Goal: Task Accomplishment & Management: Manage account settings

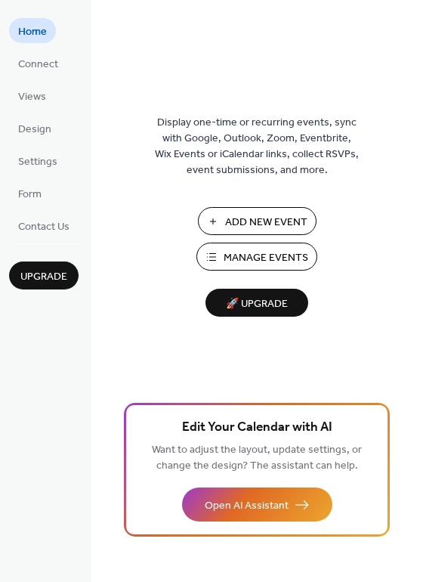
click at [242, 253] on span "Manage Events" at bounding box center [266, 258] width 85 height 16
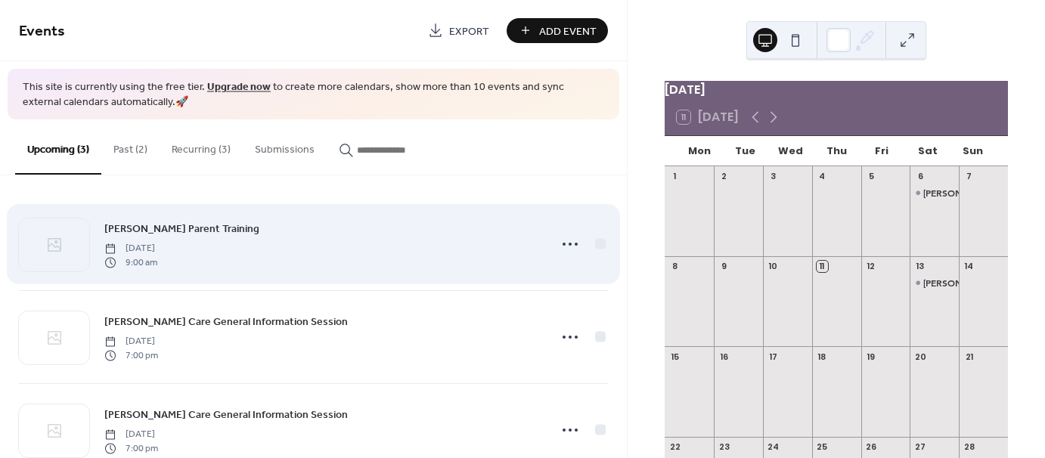
click at [488, 274] on div "[PERSON_NAME] Parent Training [DATE] 9:00 am" at bounding box center [313, 244] width 589 height 92
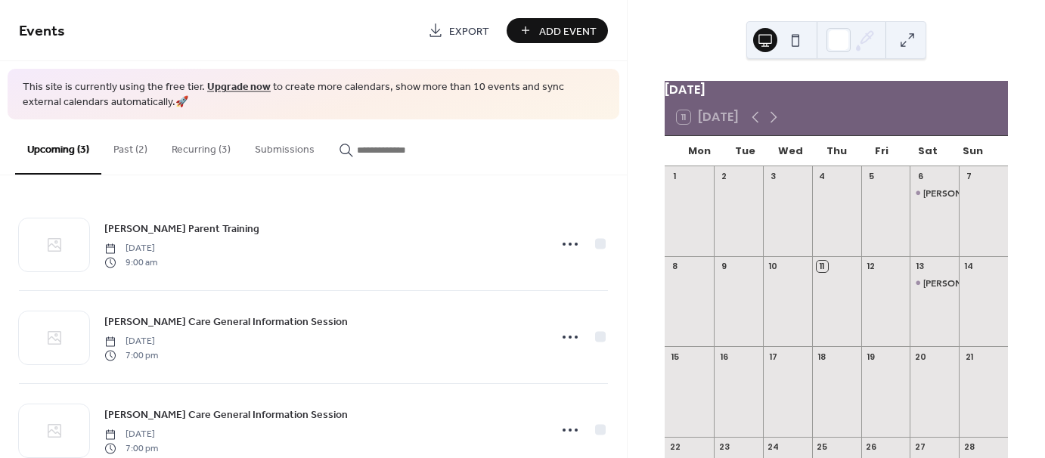
click at [926, 389] on div at bounding box center [934, 400] width 49 height 64
click at [148, 149] on button "Past (2)" at bounding box center [130, 146] width 58 height 54
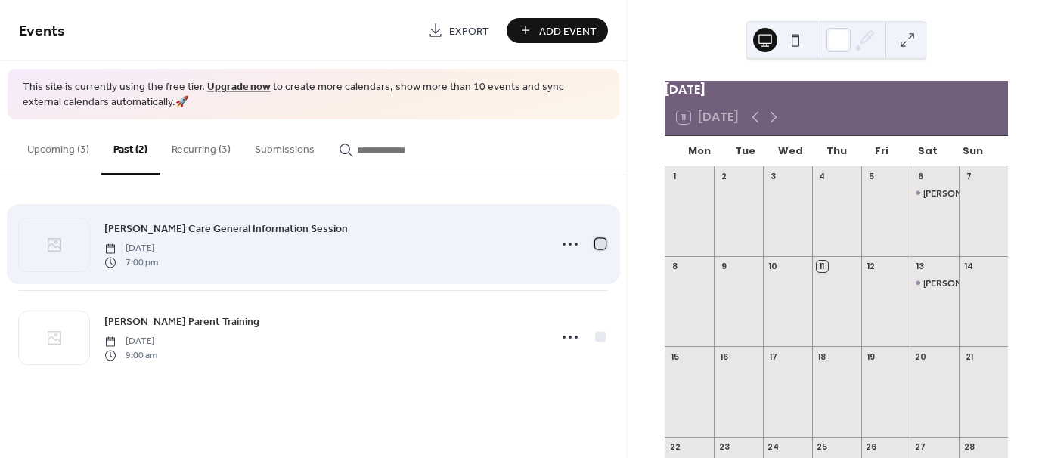
click at [600, 240] on div at bounding box center [600, 244] width 11 height 11
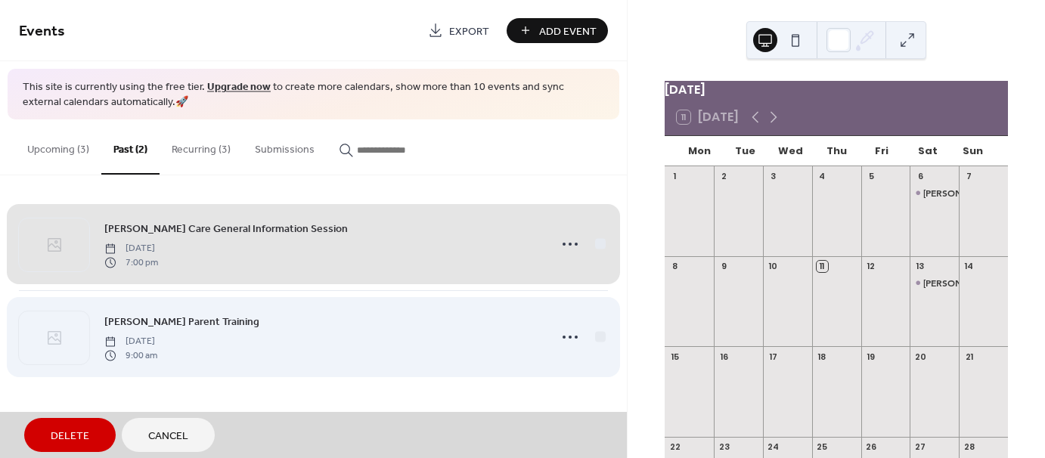
click at [602, 335] on div "[PERSON_NAME] Parent Training [DATE] 9:00 am" at bounding box center [313, 336] width 589 height 93
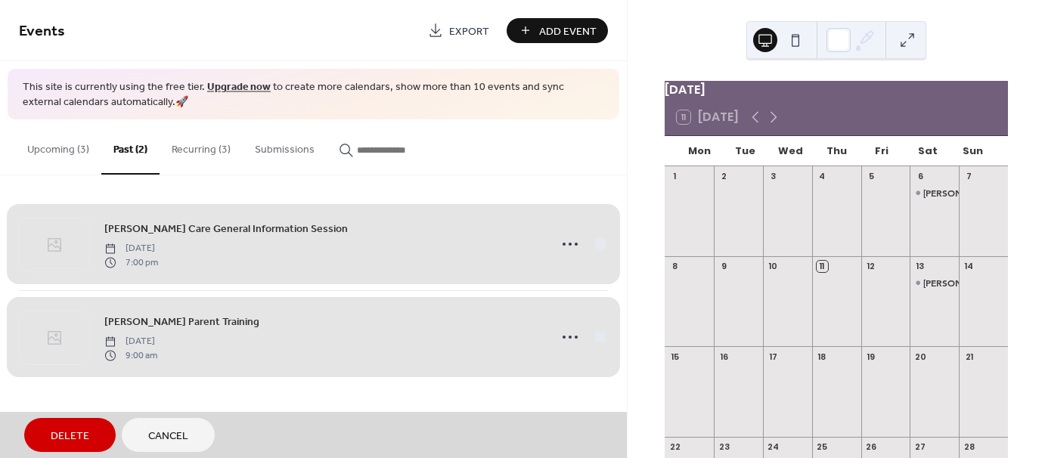
click at [80, 433] on span "Delete" at bounding box center [70, 437] width 39 height 16
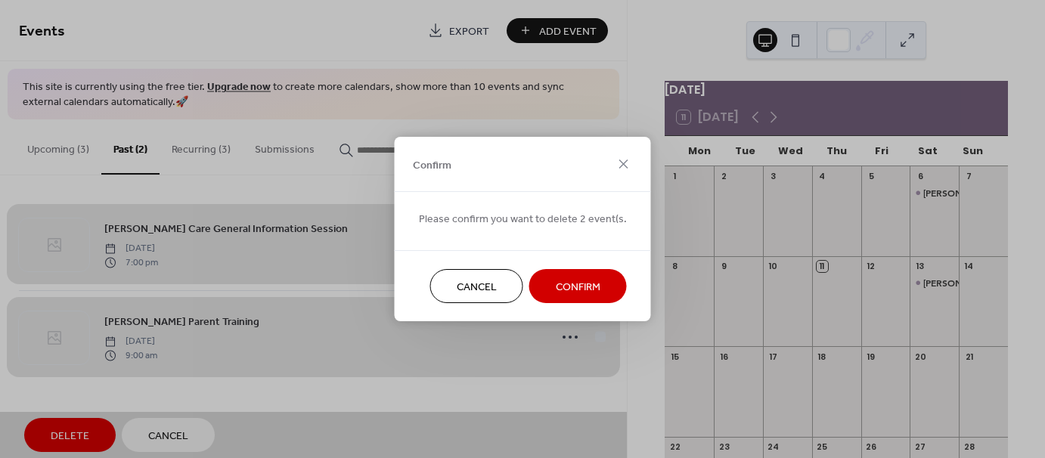
click at [541, 295] on button "Confirm" at bounding box center [578, 286] width 98 height 34
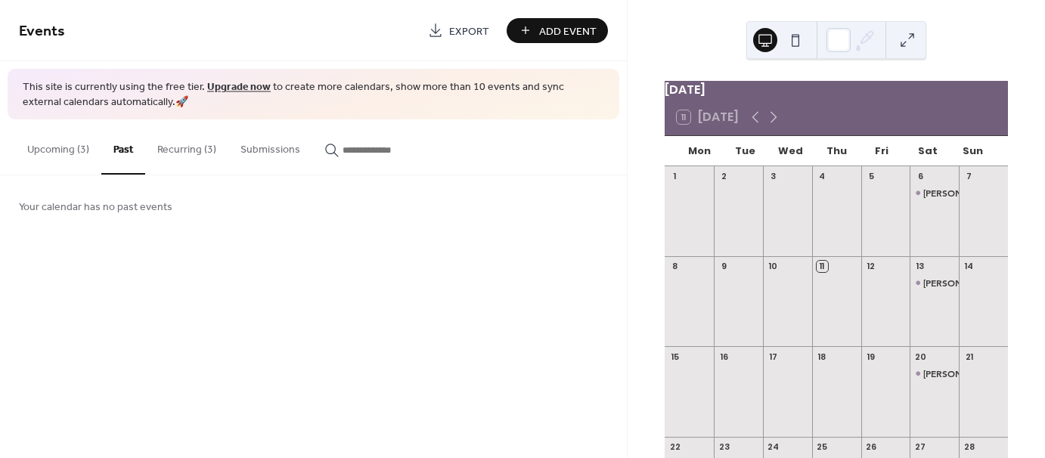
click at [193, 151] on button "Recurring (3)" at bounding box center [186, 146] width 83 height 54
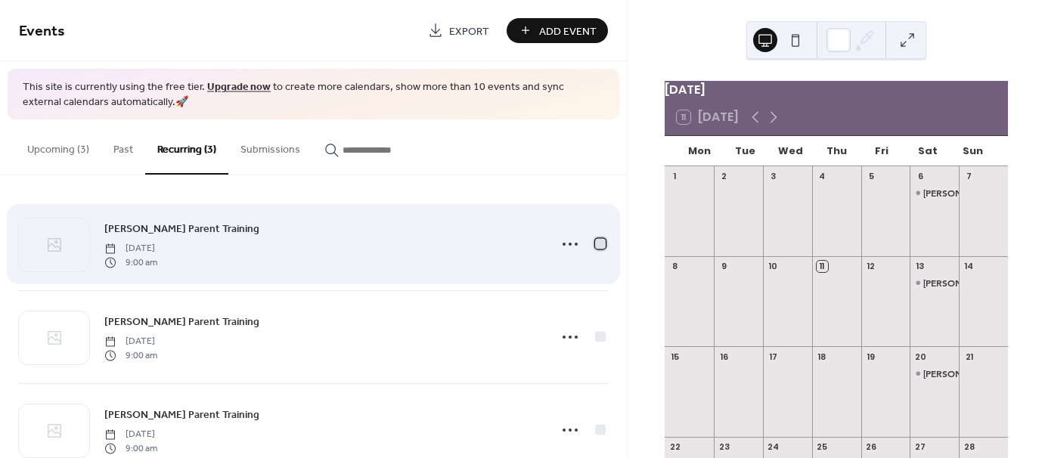
click at [596, 242] on div at bounding box center [600, 244] width 11 height 11
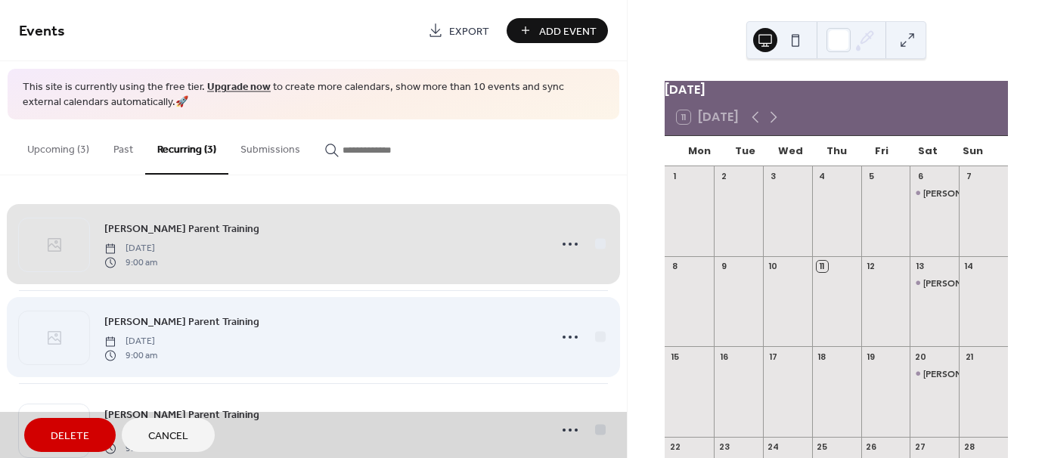
click at [598, 338] on div "[PERSON_NAME] Parent Training [DATE] 9:00 am" at bounding box center [313, 336] width 589 height 93
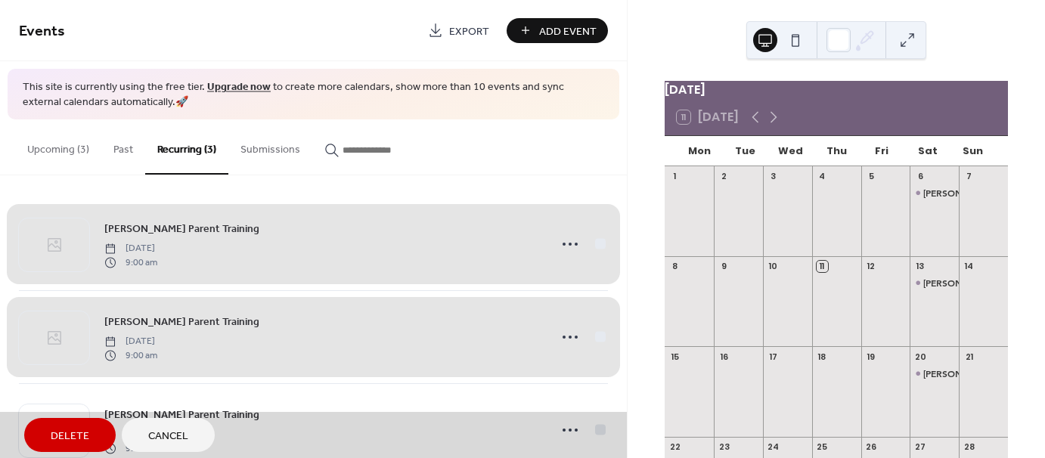
click at [97, 430] on button "Delete" at bounding box center [69, 435] width 91 height 34
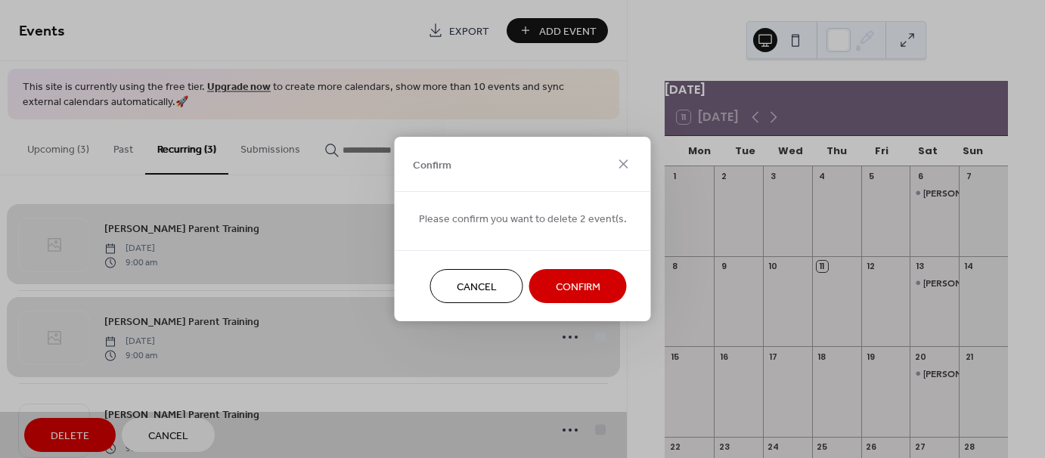
click at [556, 287] on span "Confirm" at bounding box center [578, 288] width 45 height 16
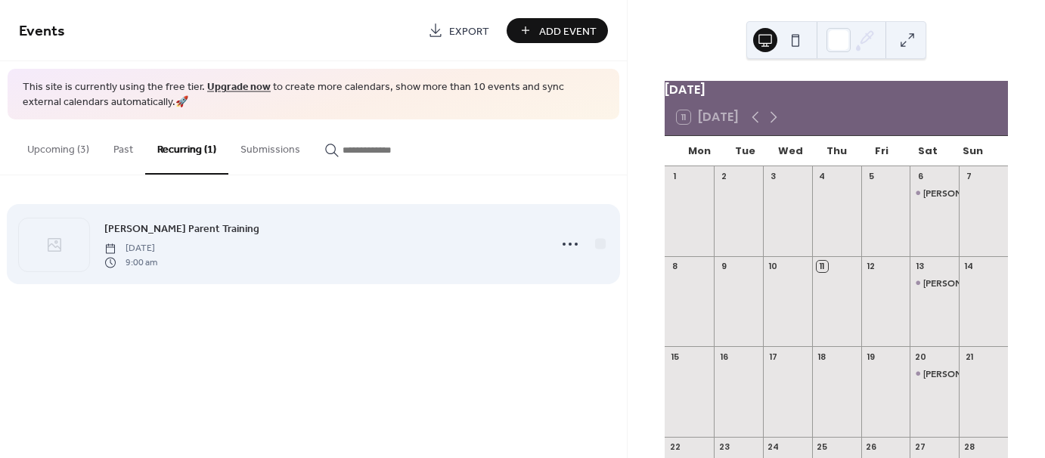
click at [280, 250] on div "Foster Parent Training Saturday, September 6, 2025 9:00 am" at bounding box center [322, 244] width 436 height 48
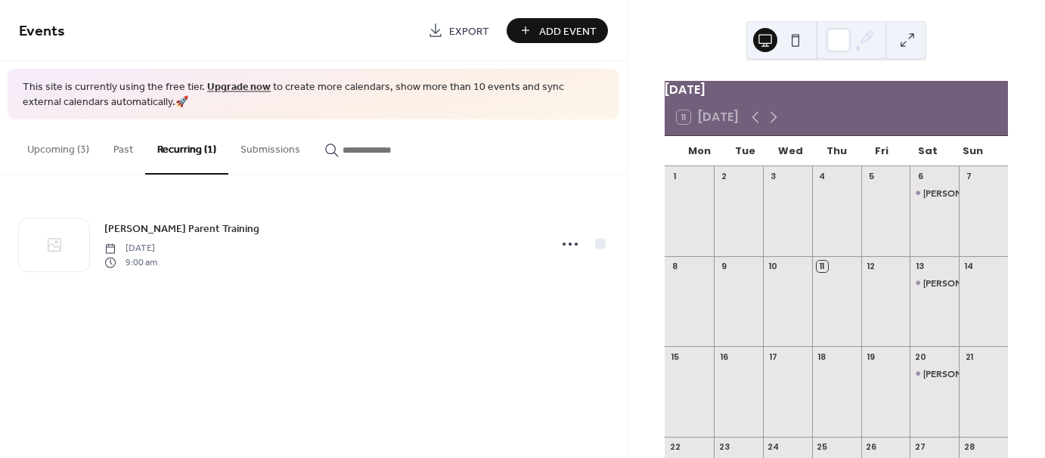
click at [76, 147] on button "Upcoming (3)" at bounding box center [58, 146] width 86 height 54
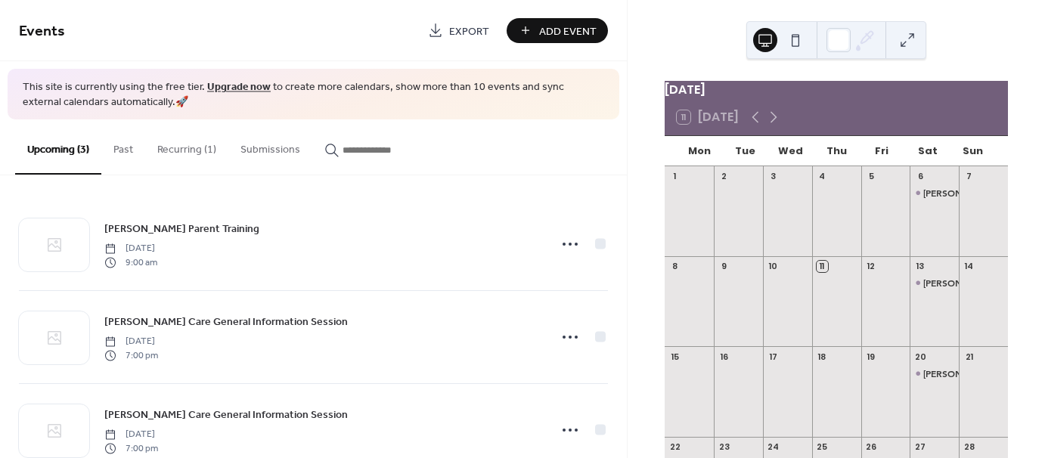
click at [629, 210] on div "September 2025 11 Today Mon Tue Wed Thu Fri Sat Sun 1 2 3 4 5 6 Foster Parent T…" at bounding box center [836, 229] width 417 height 458
click at [768, 123] on icon at bounding box center [774, 117] width 18 height 18
click at [759, 123] on icon at bounding box center [755, 117] width 18 height 18
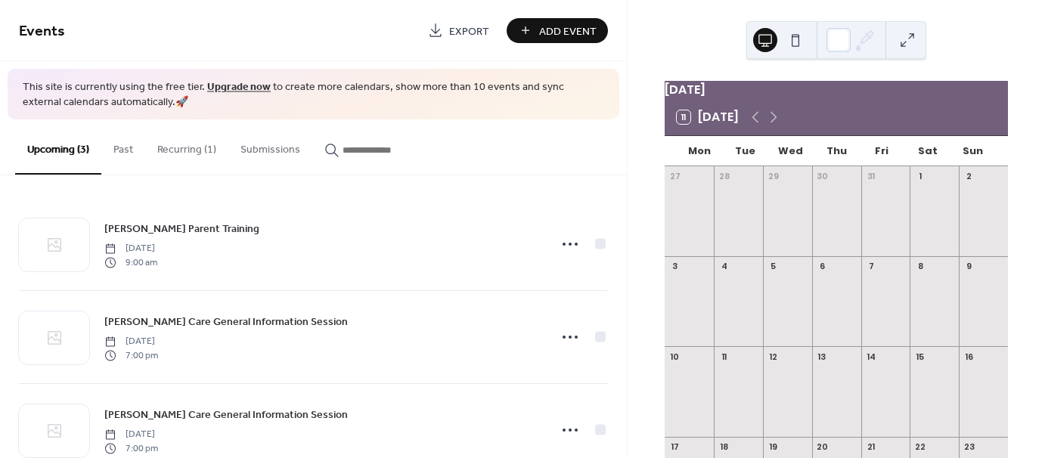
click at [558, 37] on span "Add Event" at bounding box center [567, 31] width 57 height 16
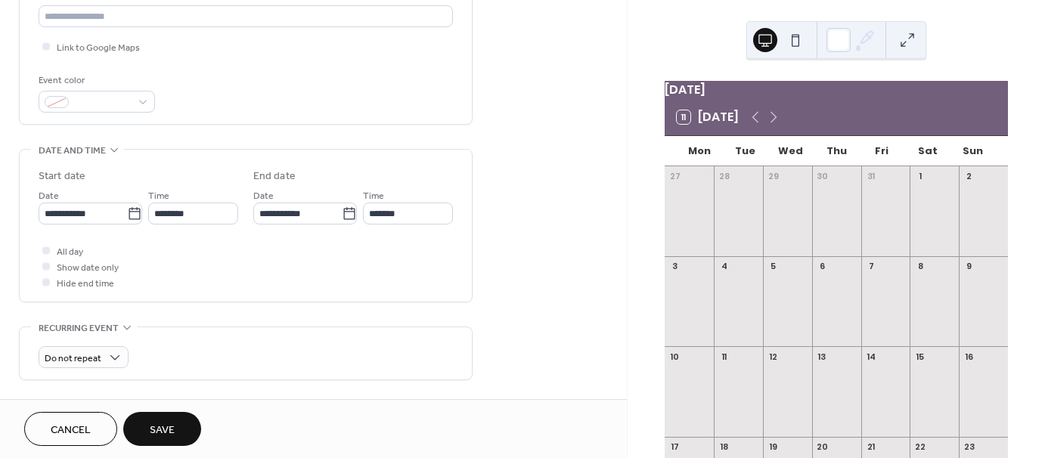
scroll to position [357, 0]
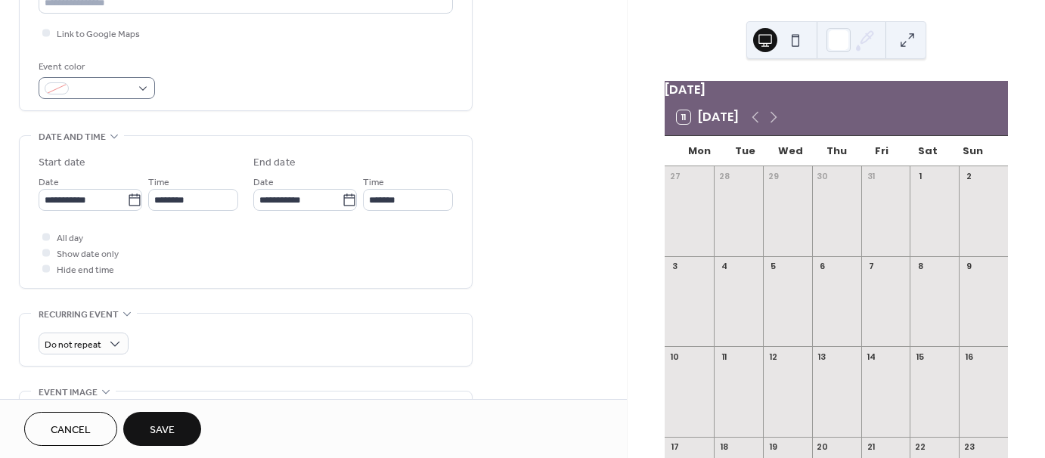
type input "**********"
click at [145, 85] on div at bounding box center [97, 88] width 116 height 22
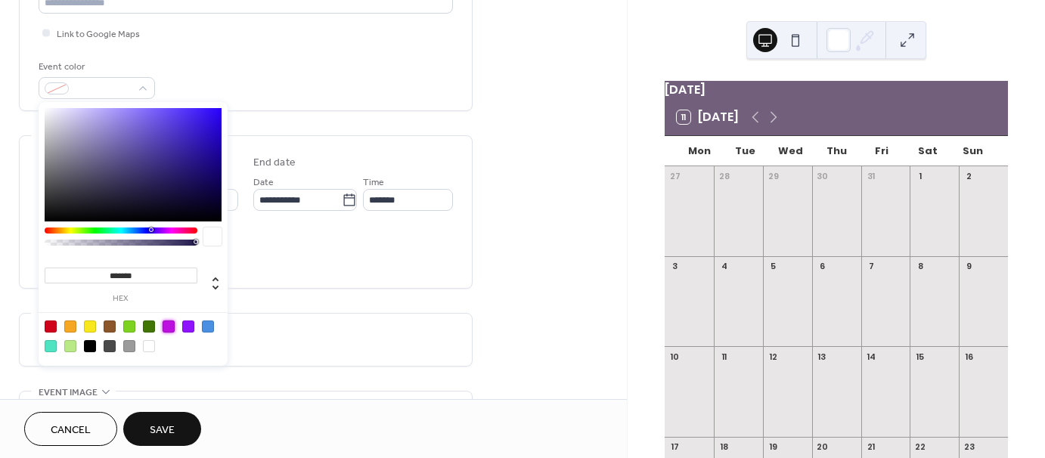
click at [172, 321] on div at bounding box center [169, 327] width 12 height 12
type input "*******"
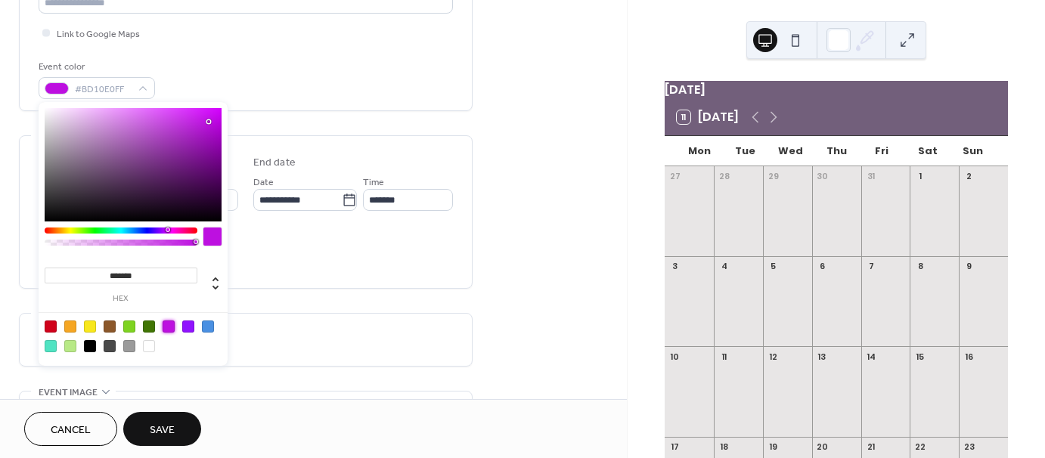
click at [172, 321] on div at bounding box center [169, 327] width 12 height 12
click at [254, 315] on div "Do not repeat" at bounding box center [246, 340] width 414 height 52
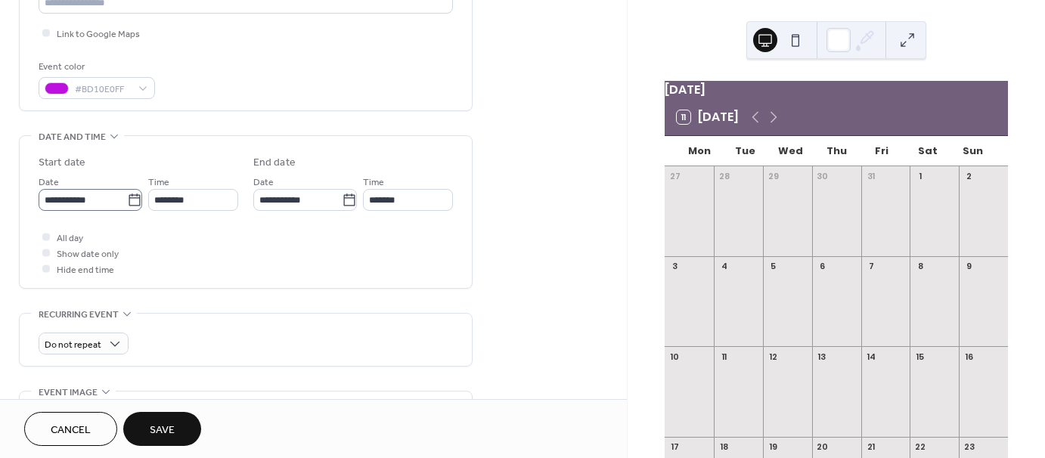
click at [132, 200] on icon at bounding box center [134, 200] width 15 height 15
click at [127, 200] on input "**********" at bounding box center [83, 200] width 88 height 22
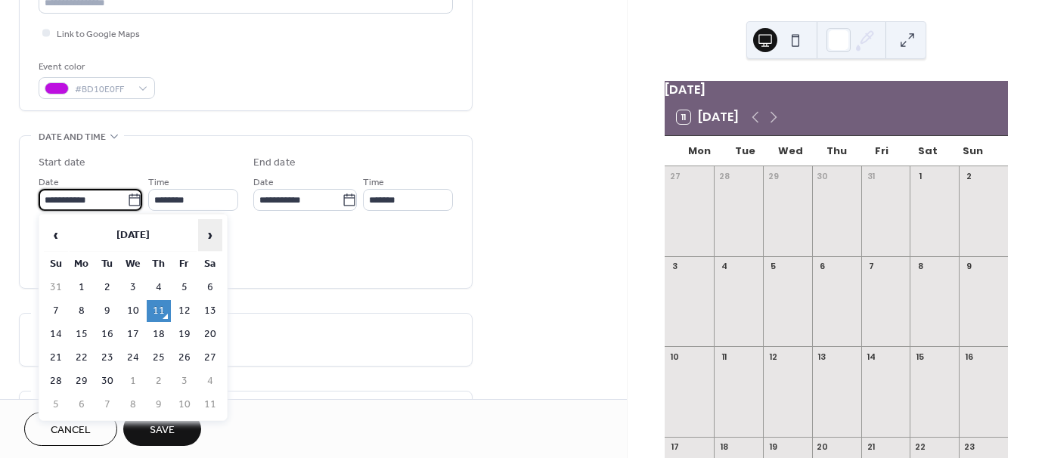
click at [209, 232] on span "›" at bounding box center [210, 235] width 23 height 30
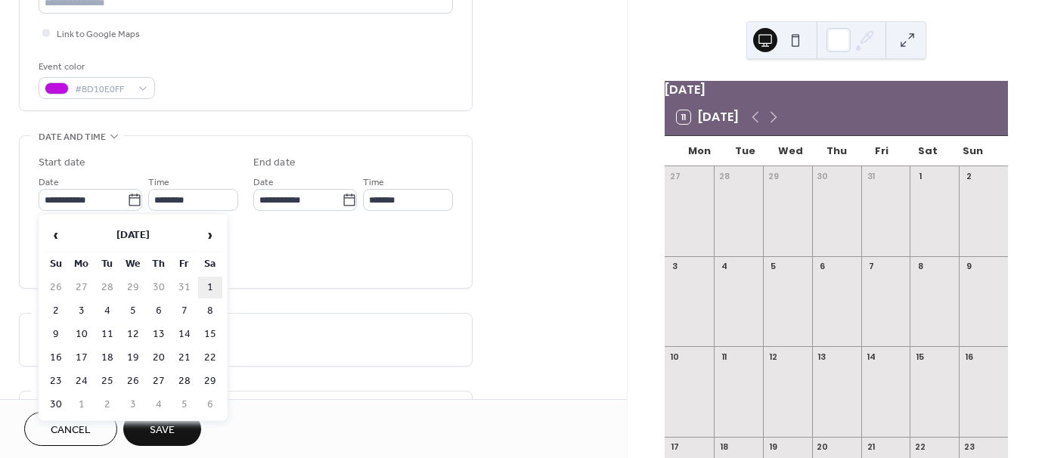
click at [209, 279] on td "1" at bounding box center [210, 288] width 24 height 22
type input "**********"
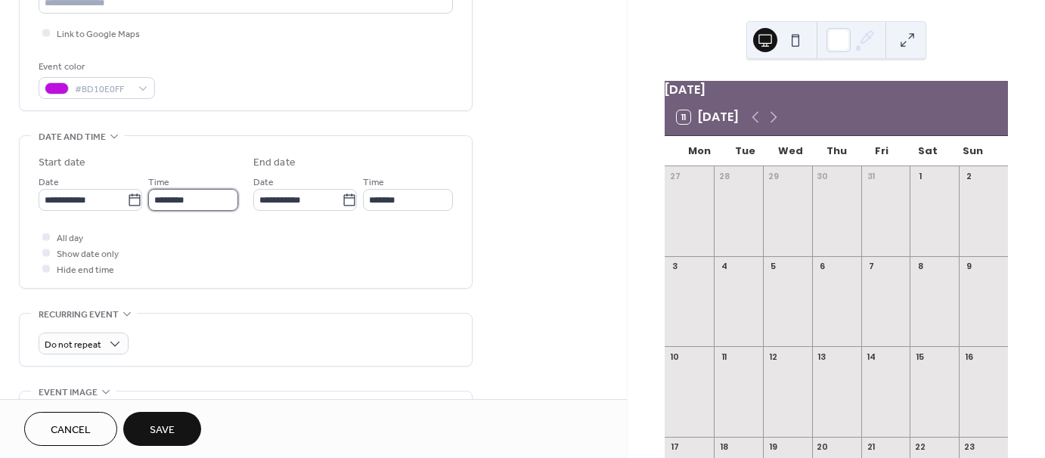
click at [206, 191] on input "********" at bounding box center [193, 200] width 90 height 22
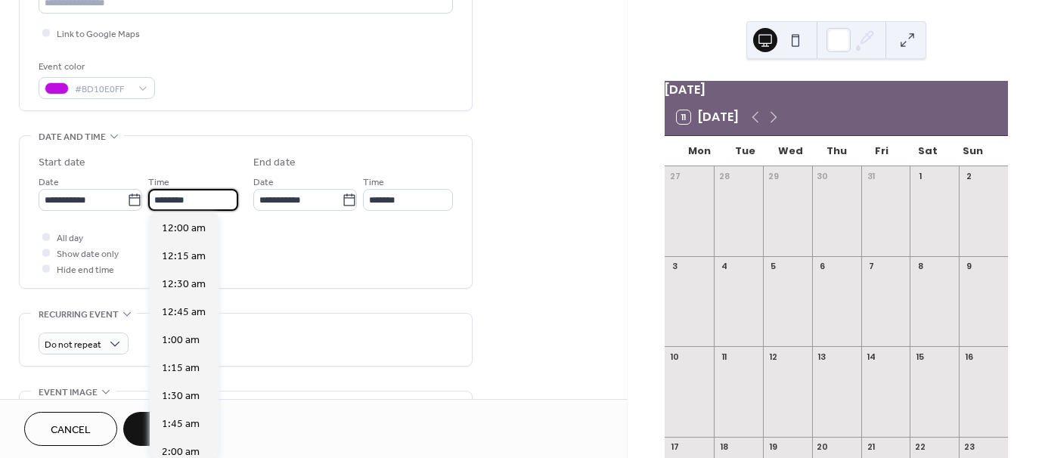
scroll to position [1343, 0]
drag, startPoint x: 200, startPoint y: 200, endPoint x: 149, endPoint y: 197, distance: 51.5
click at [149, 197] on input "********" at bounding box center [193, 200] width 90 height 22
click at [164, 221] on span "9:00 am" at bounding box center [181, 229] width 38 height 16
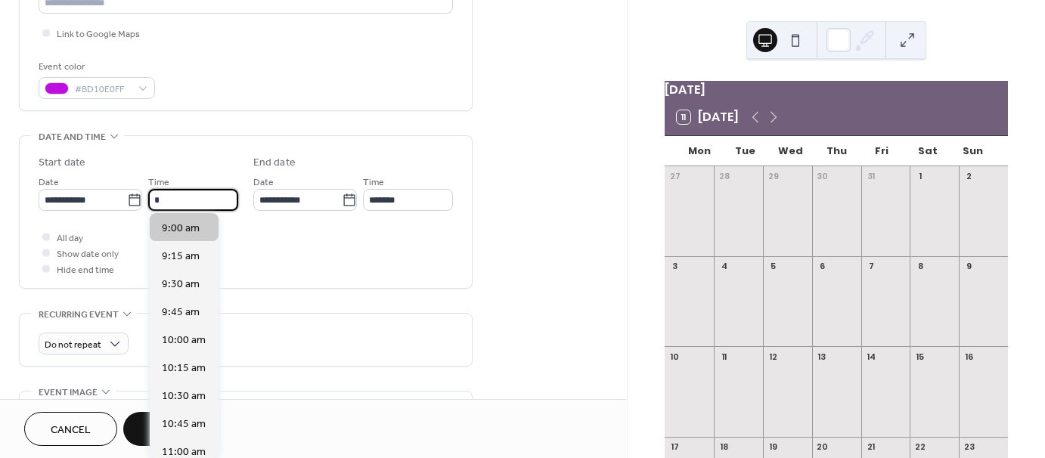
type input "*******"
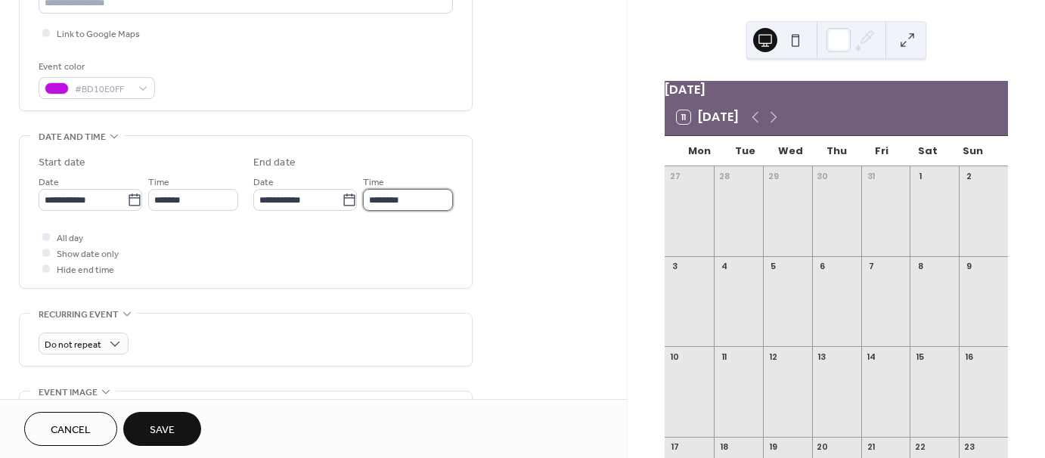
click at [383, 200] on input "********" at bounding box center [408, 200] width 90 height 22
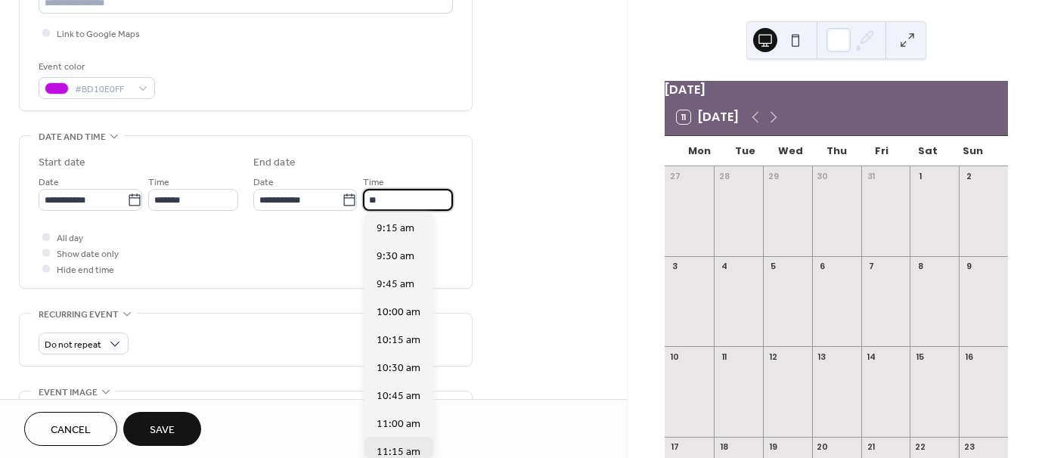
type input "*"
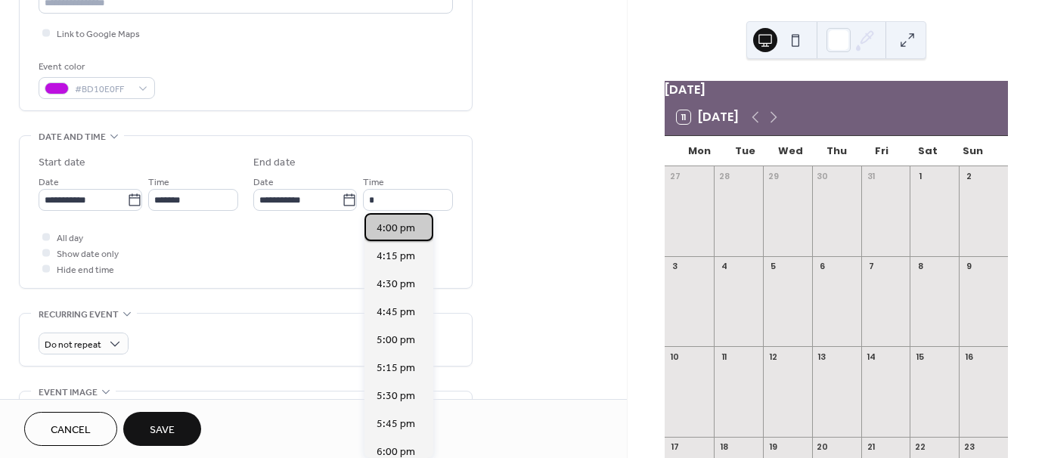
click at [389, 227] on span "4:00 pm" at bounding box center [396, 229] width 39 height 16
type input "*******"
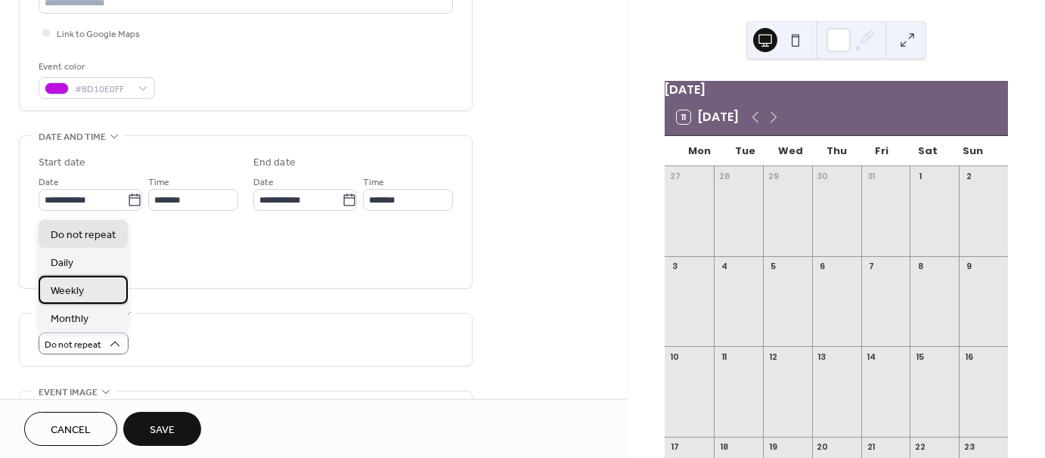
click at [97, 293] on div "Weekly" at bounding box center [83, 290] width 89 height 28
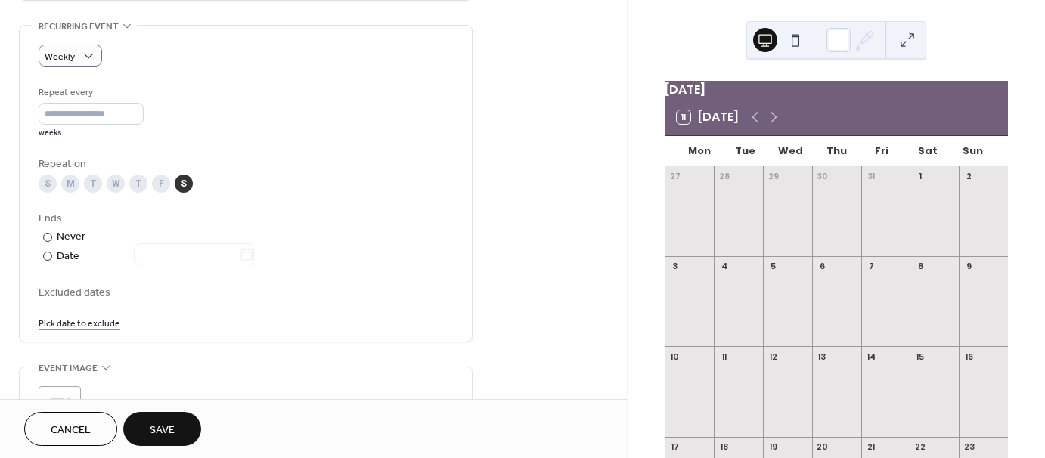
scroll to position [647, 0]
click at [73, 255] on div "Date" at bounding box center [155, 254] width 197 height 17
click at [178, 248] on input "text" at bounding box center [186, 252] width 105 height 22
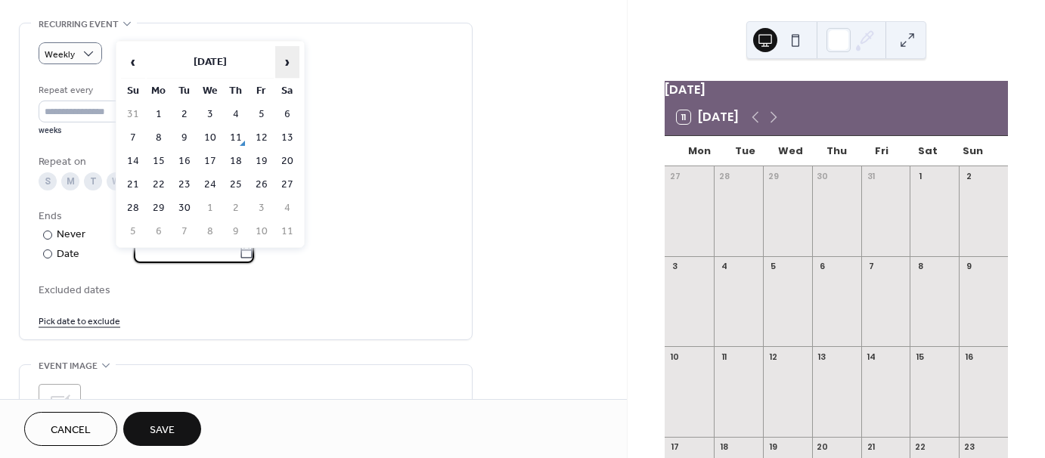
click at [293, 62] on span "›" at bounding box center [287, 62] width 23 height 30
click at [287, 175] on td "22" at bounding box center [287, 185] width 24 height 22
type input "**********"
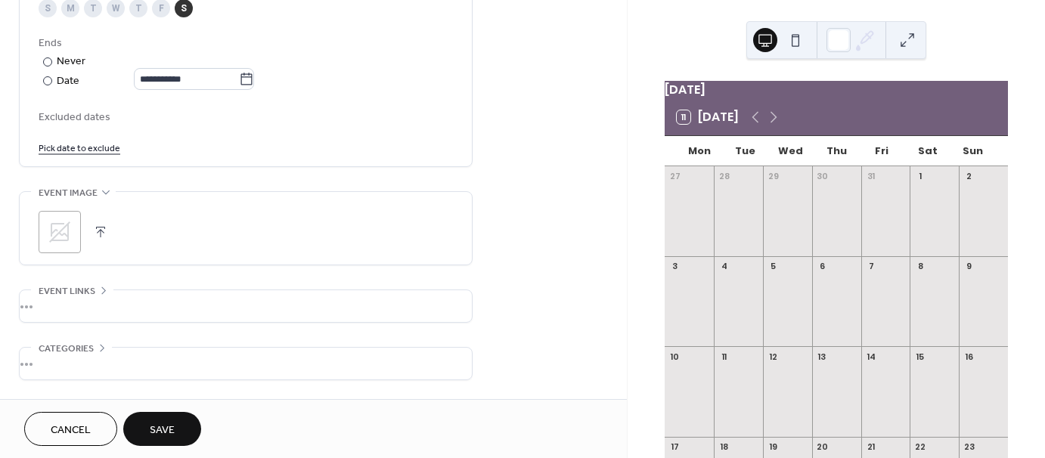
scroll to position [873, 0]
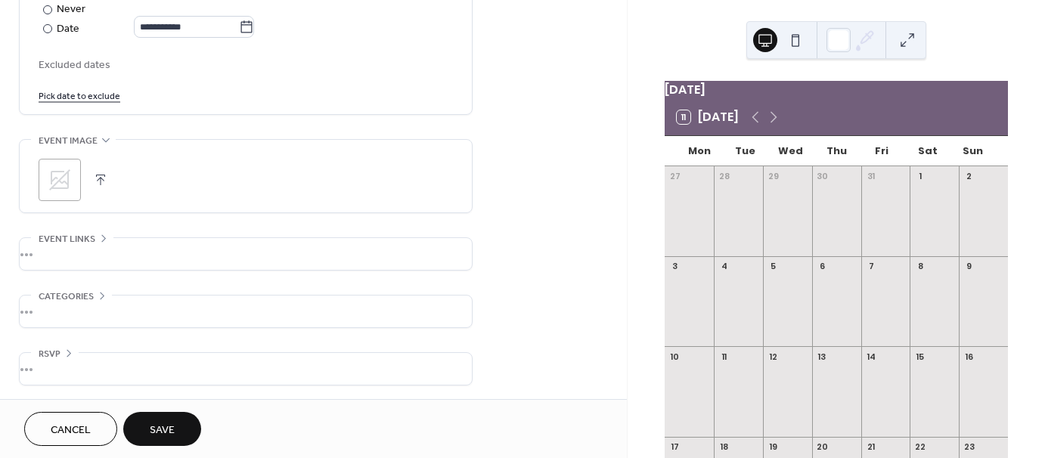
click at [168, 423] on span "Save" at bounding box center [162, 431] width 25 height 16
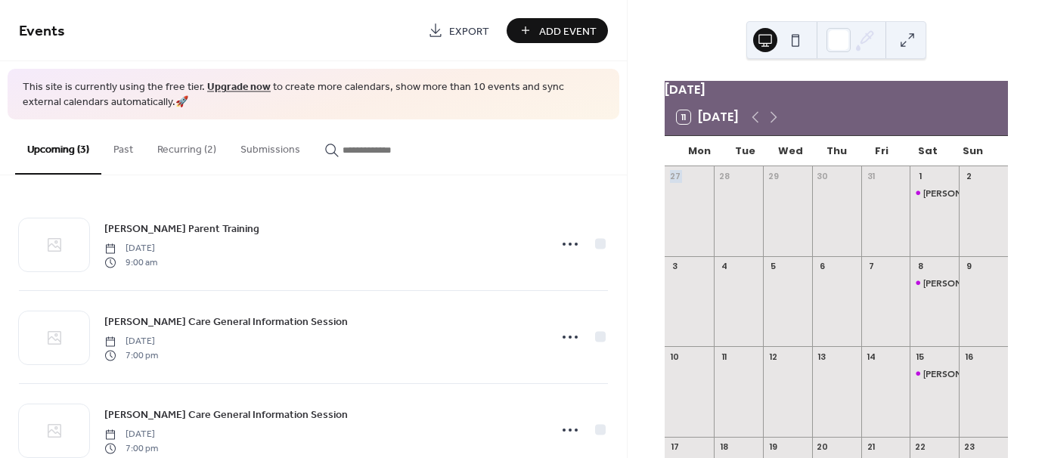
drag, startPoint x: 628, startPoint y: 190, endPoint x: 632, endPoint y: 253, distance: 62.9
click at [632, 253] on div "November 2025 11 Today Mon Tue Wed Thu Fri Sat Sun 27 28 29 30 31 1 Foster Pare…" at bounding box center [836, 229] width 417 height 458
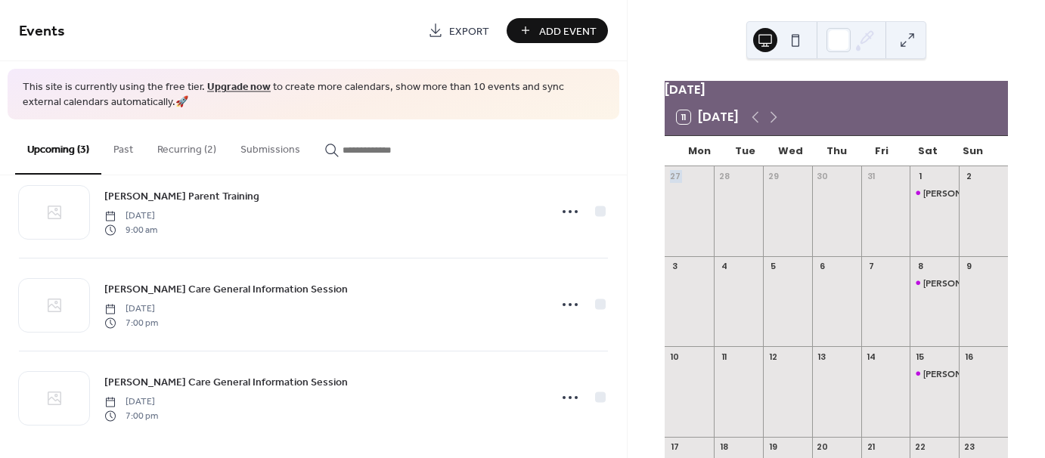
scroll to position [39, 0]
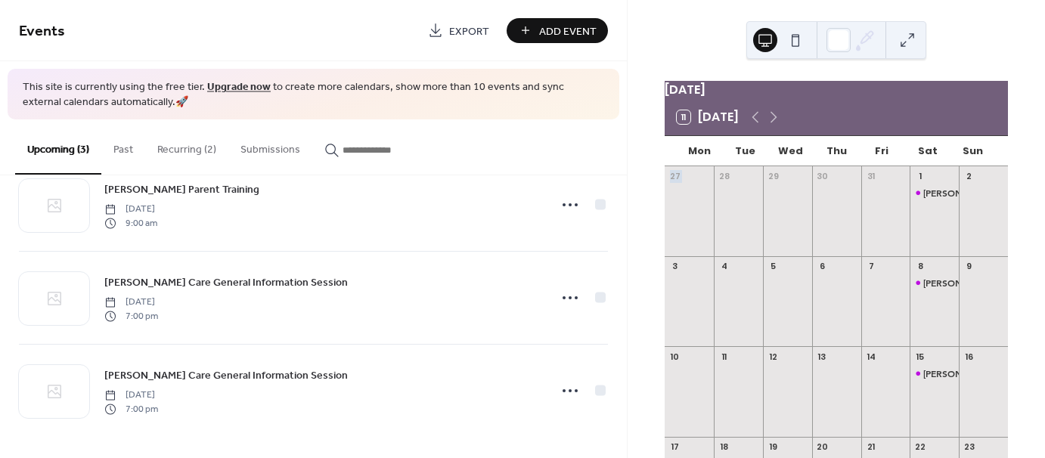
click at [194, 153] on button "Recurring (2)" at bounding box center [186, 146] width 83 height 54
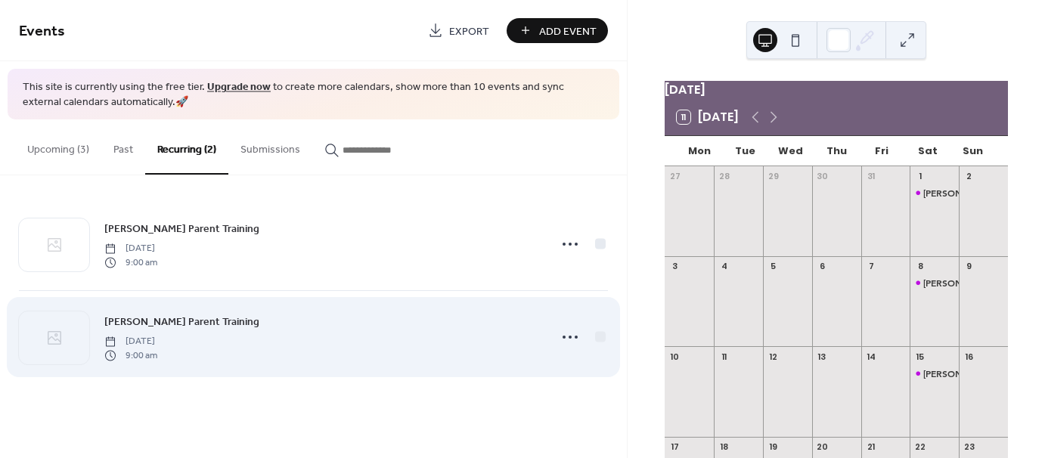
click at [342, 345] on div "Foster Parent Training Saturday, November 1, 2025 9:00 am" at bounding box center [322, 337] width 436 height 48
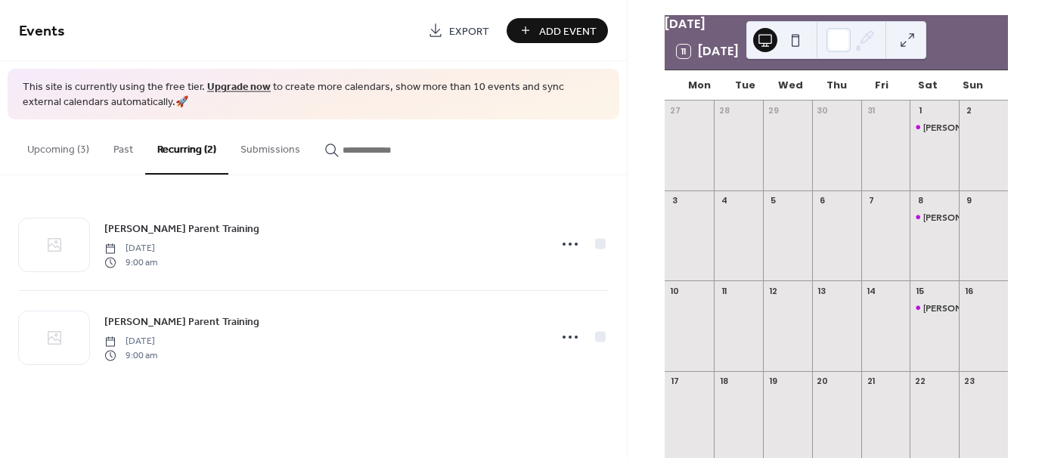
scroll to position [64, 0]
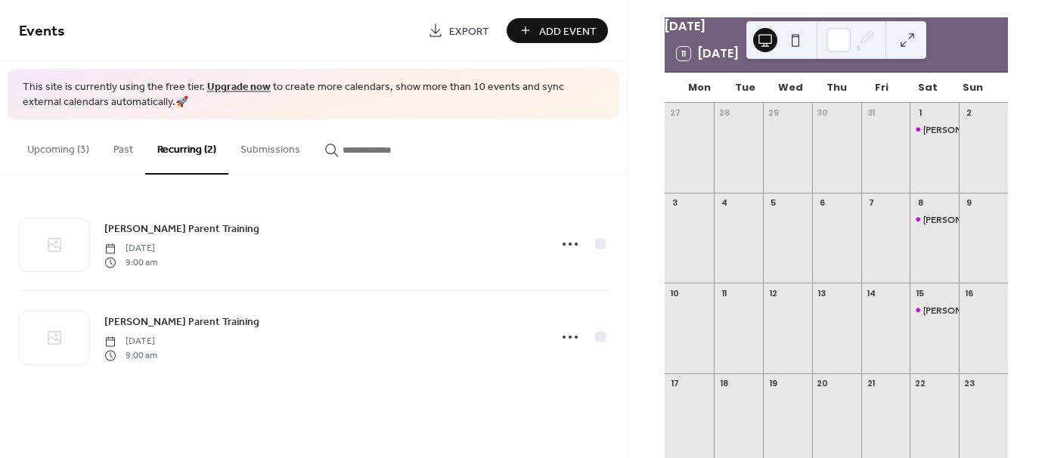
click at [51, 148] on button "Upcoming (3)" at bounding box center [58, 146] width 86 height 54
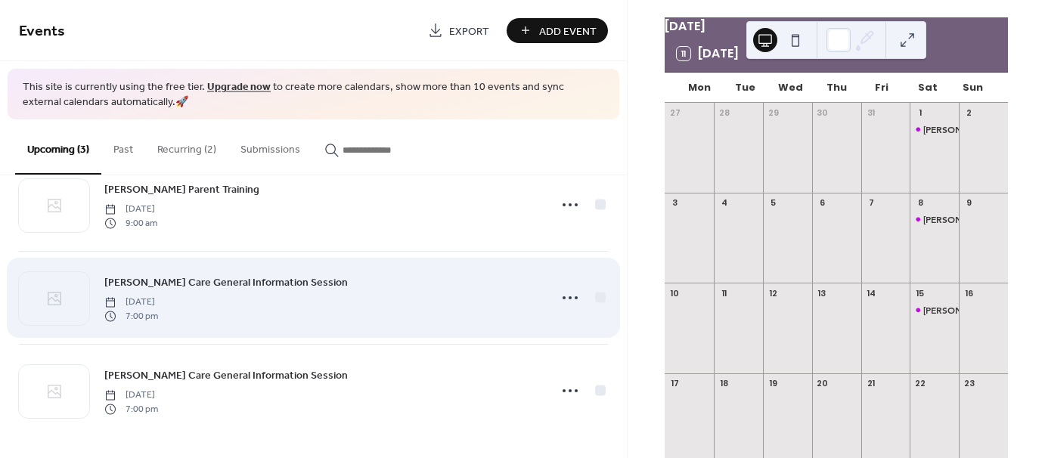
click at [158, 296] on span "Tuesday, October 14, 2025" at bounding box center [131, 303] width 54 height 14
click at [235, 296] on div "Foster Care General Information Session Tuesday, October 14, 2025 7:00 pm" at bounding box center [322, 298] width 436 height 48
click at [569, 296] on circle at bounding box center [570, 297] width 3 height 3
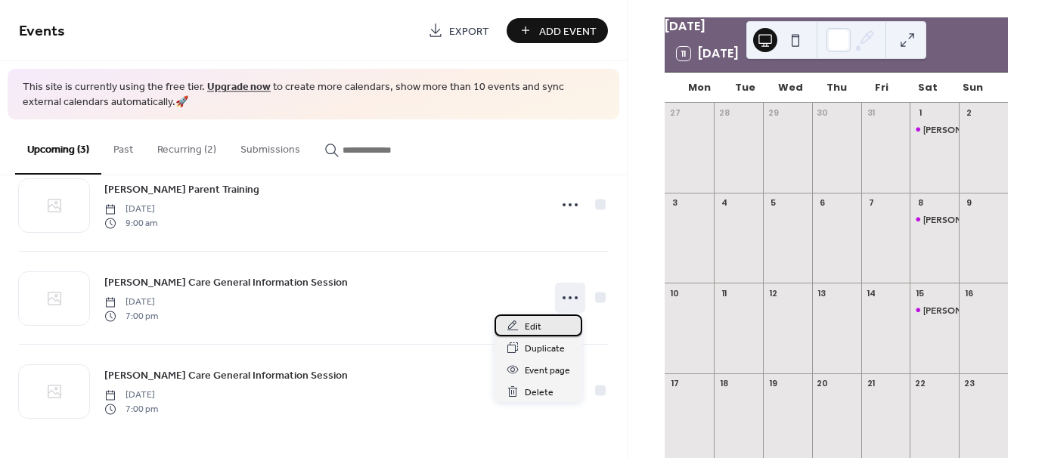
click at [529, 336] on div "Edit" at bounding box center [539, 326] width 88 height 22
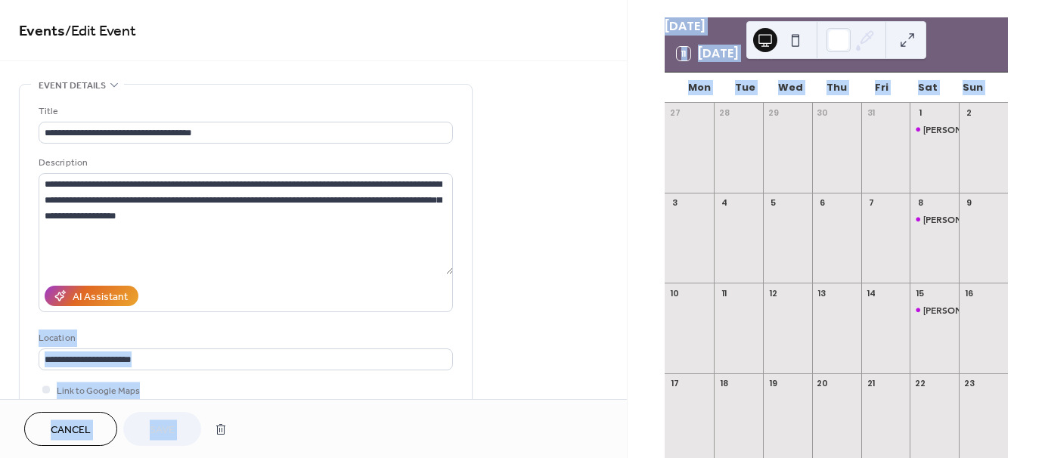
drag, startPoint x: 627, startPoint y: 112, endPoint x: 624, endPoint y: 153, distance: 40.9
click at [624, 153] on div "**********" at bounding box center [522, 229] width 1045 height 458
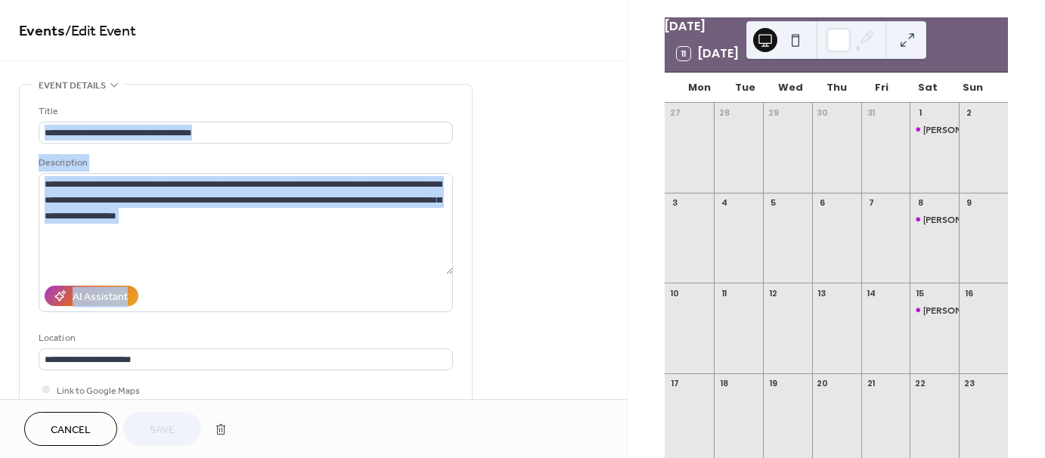
drag, startPoint x: 622, startPoint y: 147, endPoint x: 626, endPoint y: 233, distance: 85.5
click at [626, 232] on div "**********" at bounding box center [313, 199] width 627 height 399
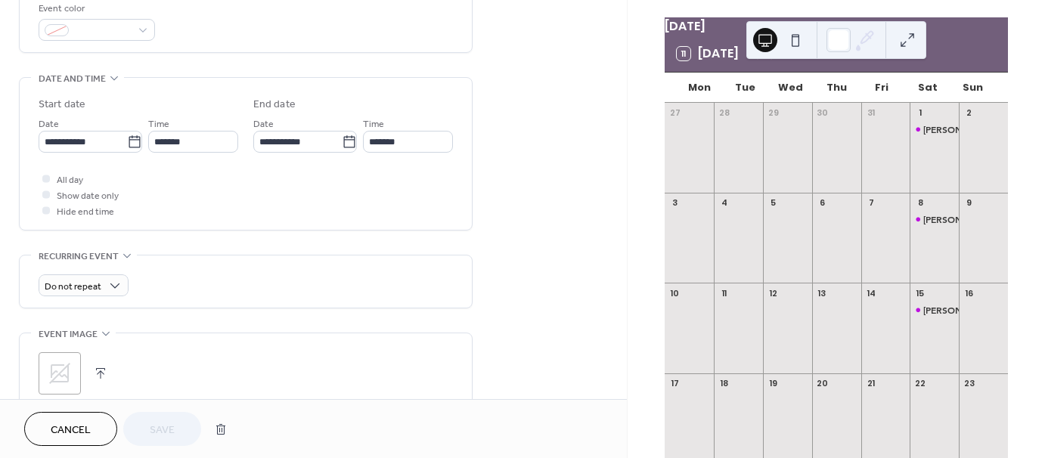
scroll to position [417, 0]
click at [127, 27] on span at bounding box center [103, 29] width 56 height 16
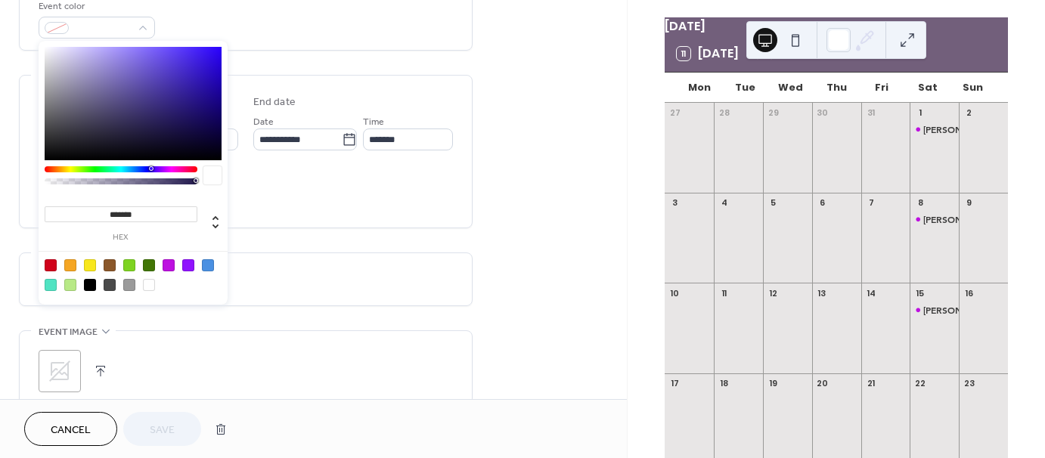
click at [191, 265] on div at bounding box center [188, 265] width 12 height 12
type input "*******"
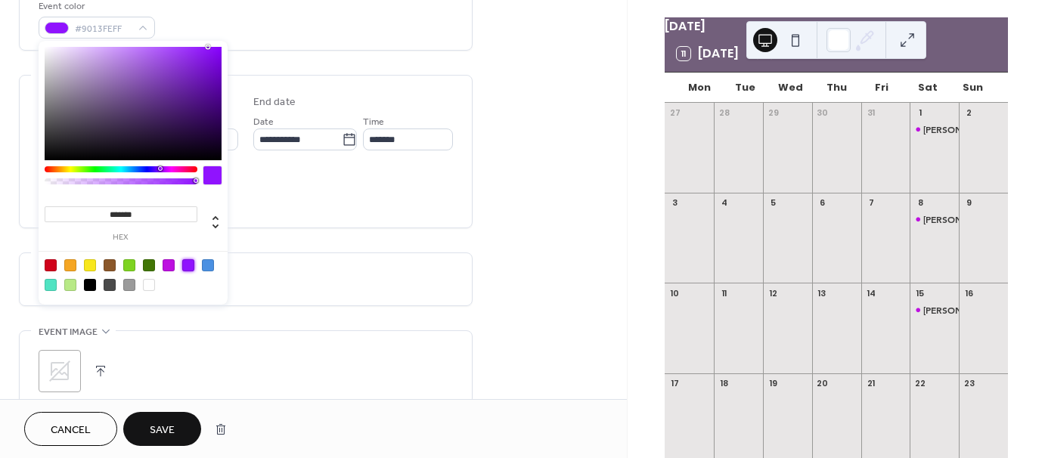
click at [482, 260] on div "**********" at bounding box center [313, 130] width 627 height 926
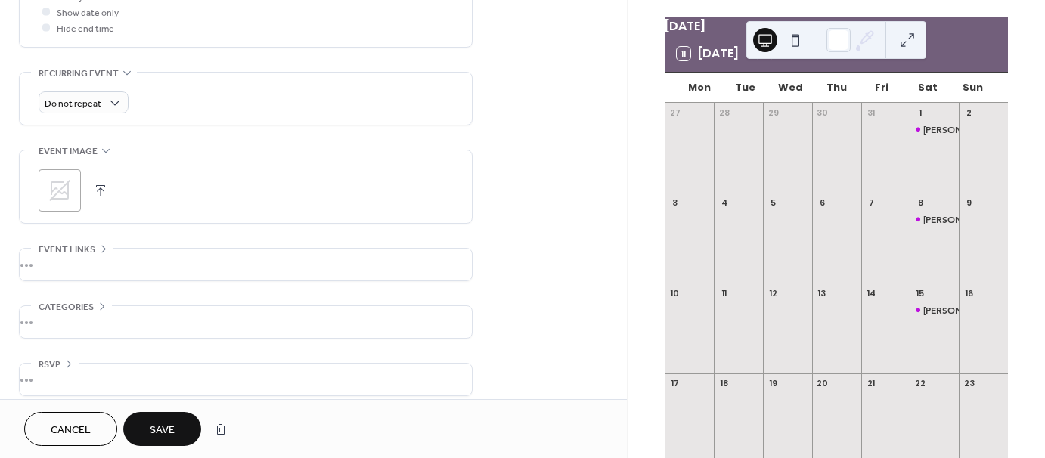
scroll to position [609, 0]
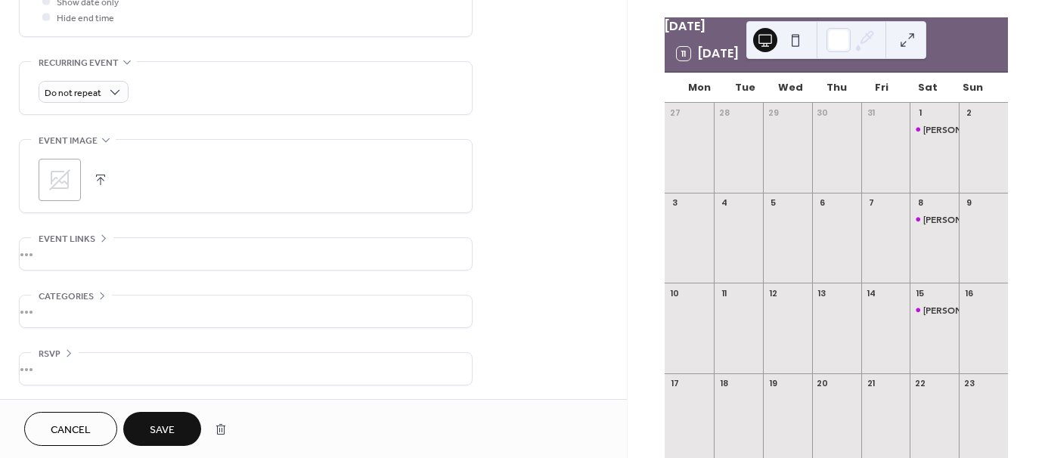
click at [72, 240] on div "•••" at bounding box center [246, 254] width 452 height 32
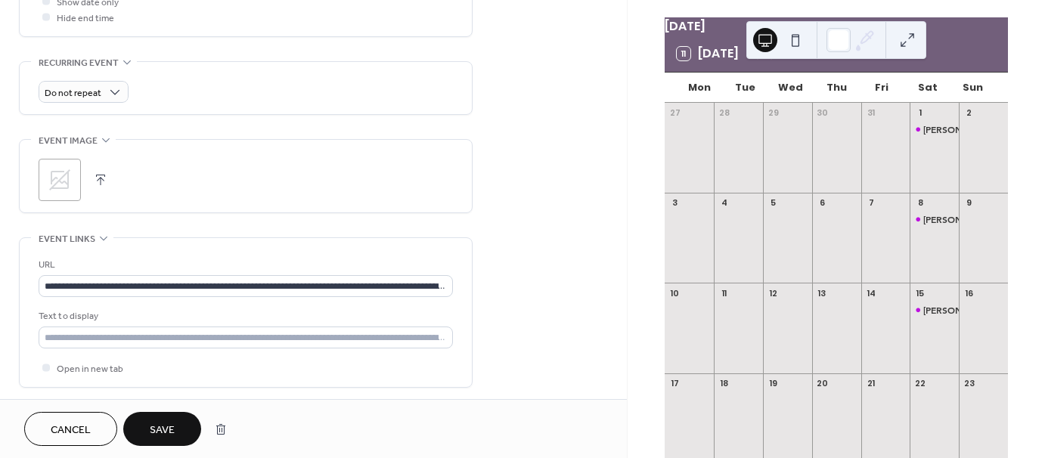
click at [100, 169] on button "button" at bounding box center [100, 179] width 21 height 21
click at [166, 430] on span "Save" at bounding box center [162, 431] width 25 height 16
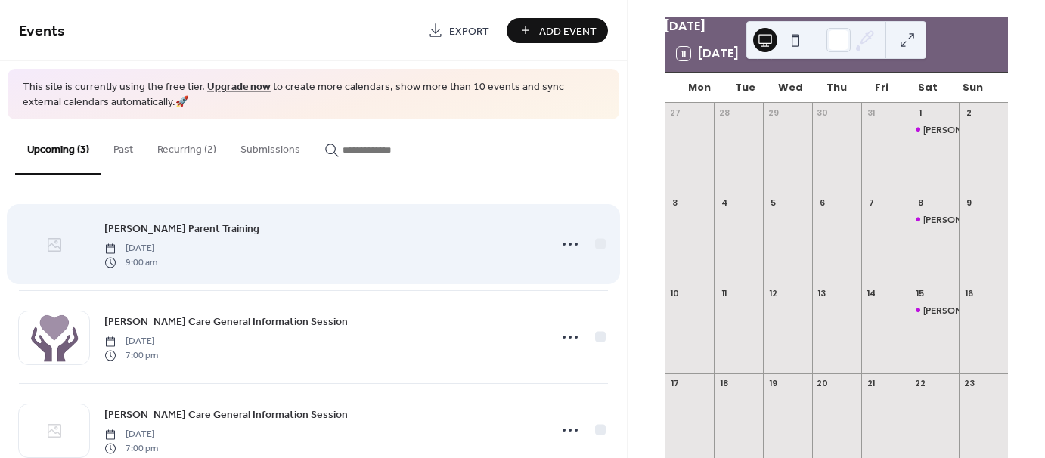
click at [60, 240] on icon at bounding box center [54, 245] width 18 height 18
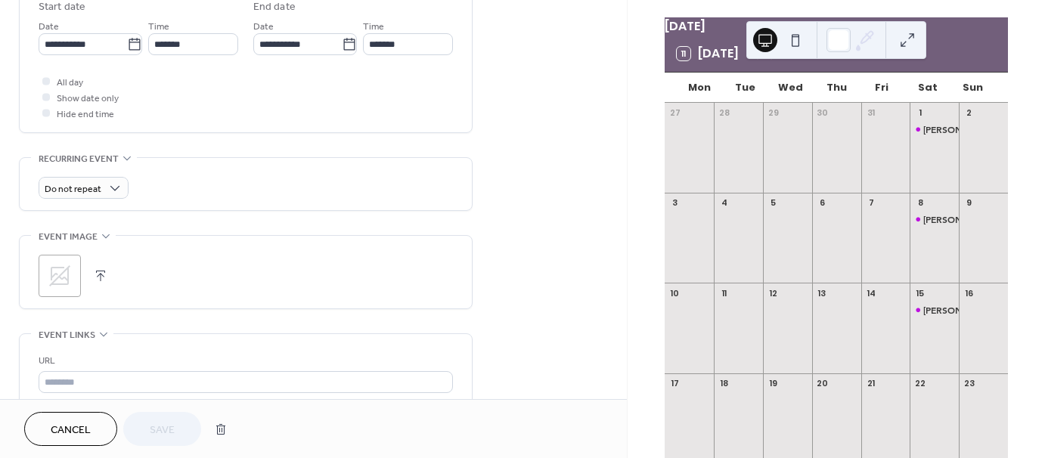
scroll to position [516, 0]
click at [101, 276] on button "button" at bounding box center [100, 272] width 21 height 21
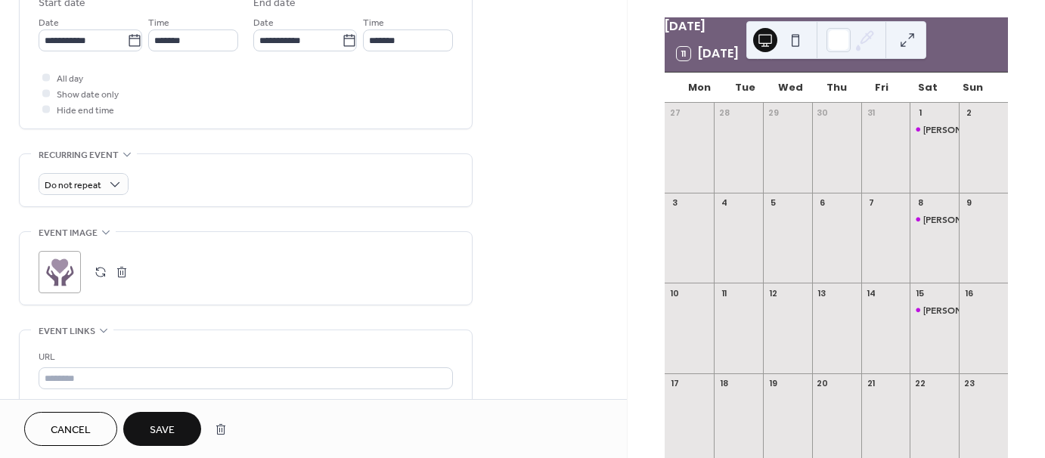
click at [185, 430] on button "Save" at bounding box center [162, 429] width 78 height 34
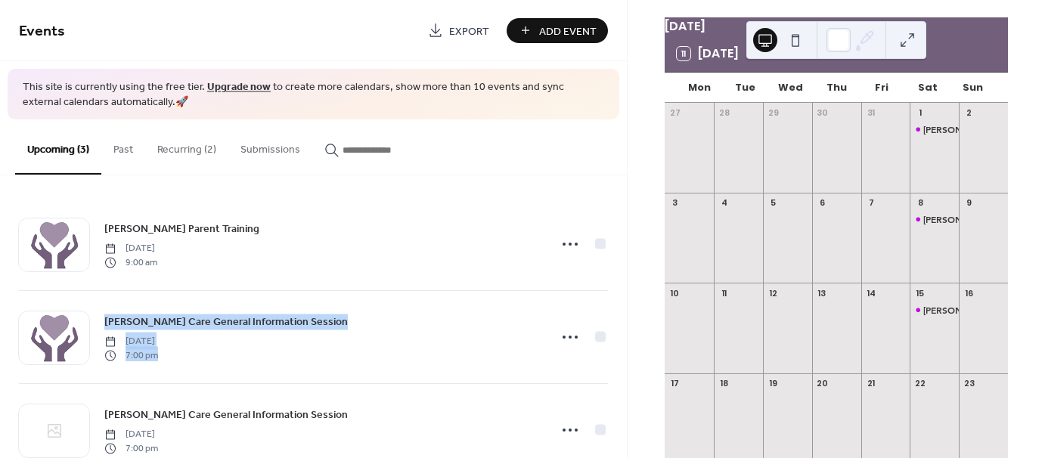
drag, startPoint x: 622, startPoint y: 240, endPoint x: 626, endPoint y: 334, distance: 94.6
click at [626, 334] on div "Foster Parent Training Saturday, September 20, 2025 9:00 am Foster Care General…" at bounding box center [313, 316] width 627 height 283
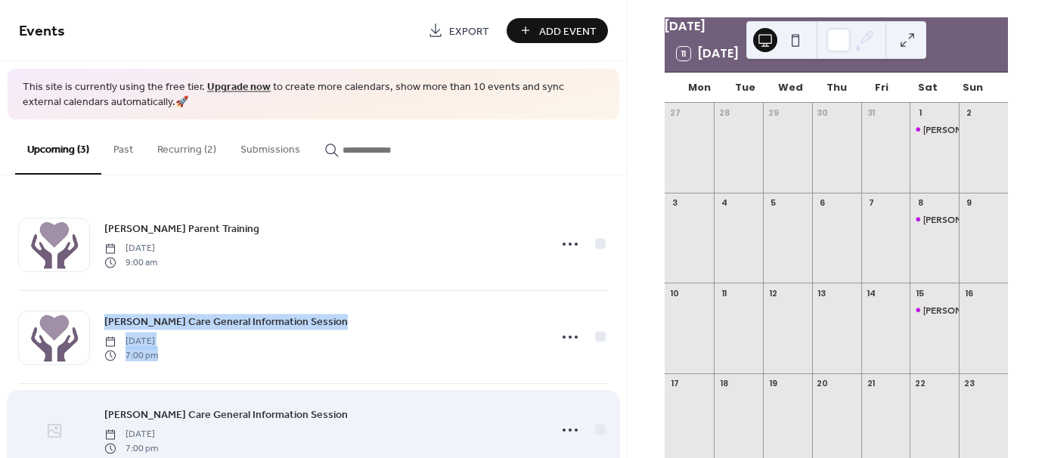
click at [58, 426] on icon at bounding box center [54, 431] width 18 height 18
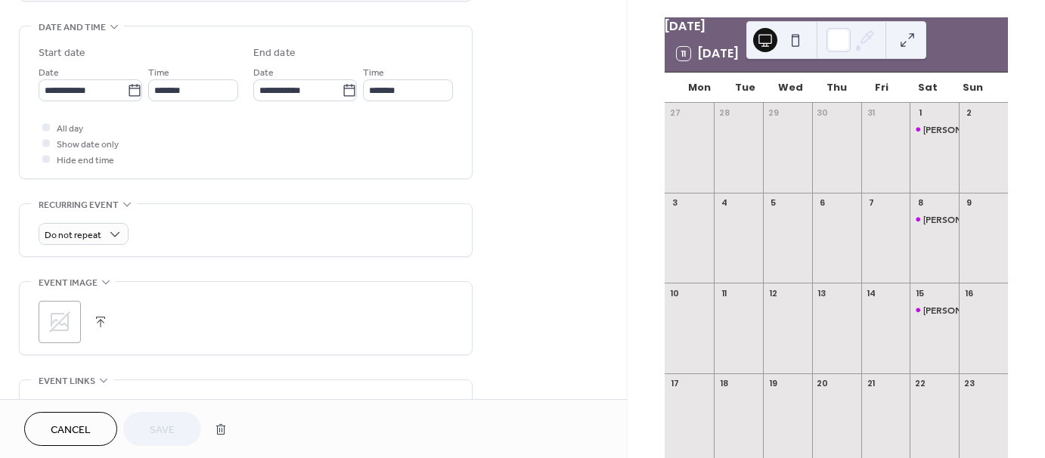
scroll to position [472, 0]
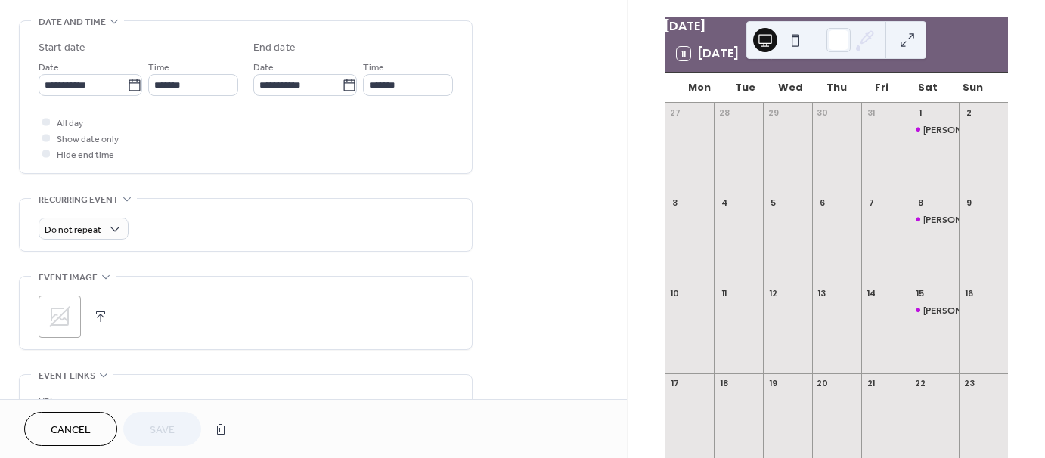
click at [72, 314] on div ";" at bounding box center [60, 317] width 42 height 42
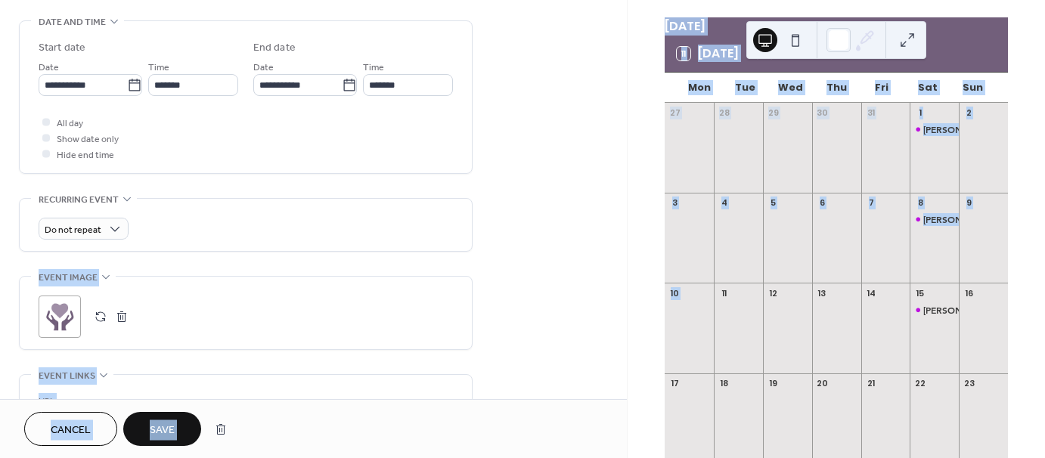
drag, startPoint x: 622, startPoint y: 219, endPoint x: 634, endPoint y: 314, distance: 96.1
click at [634, 314] on div "**********" at bounding box center [522, 229] width 1045 height 458
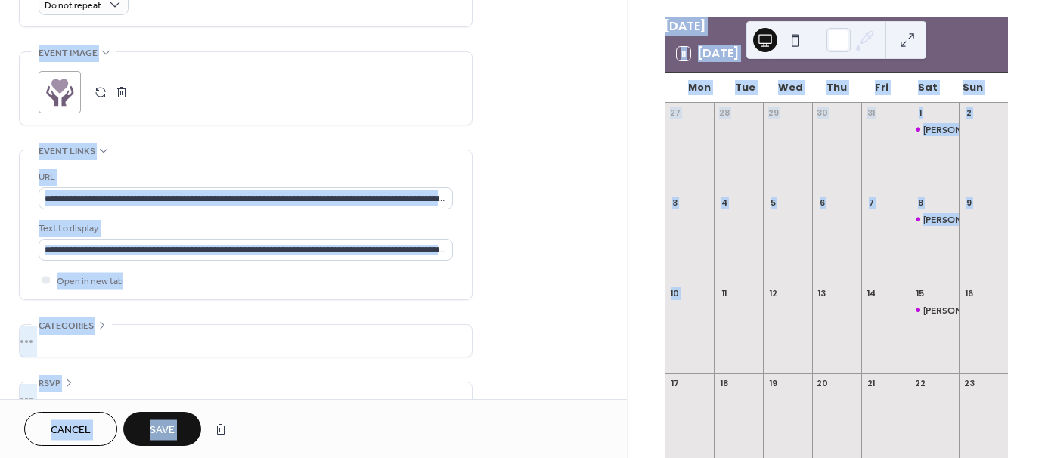
scroll to position [726, 0]
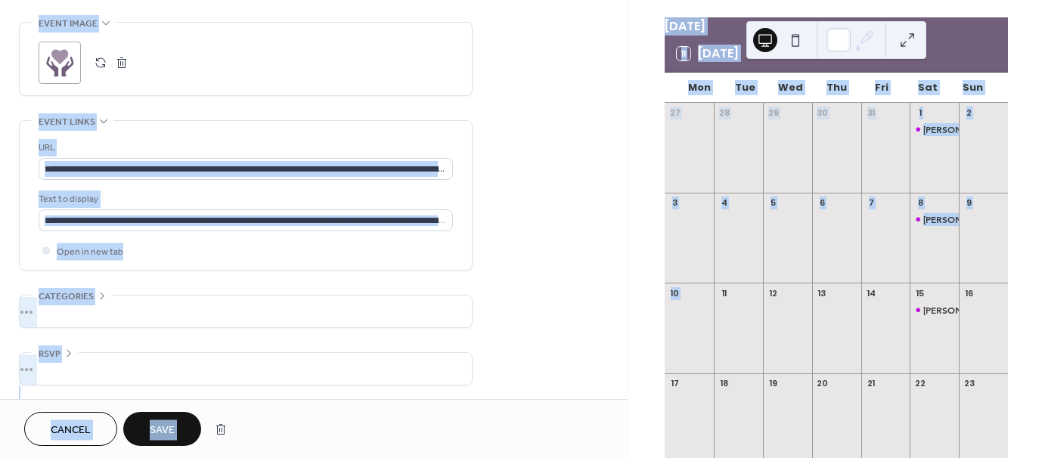
click at [170, 441] on button "Save" at bounding box center [162, 429] width 78 height 34
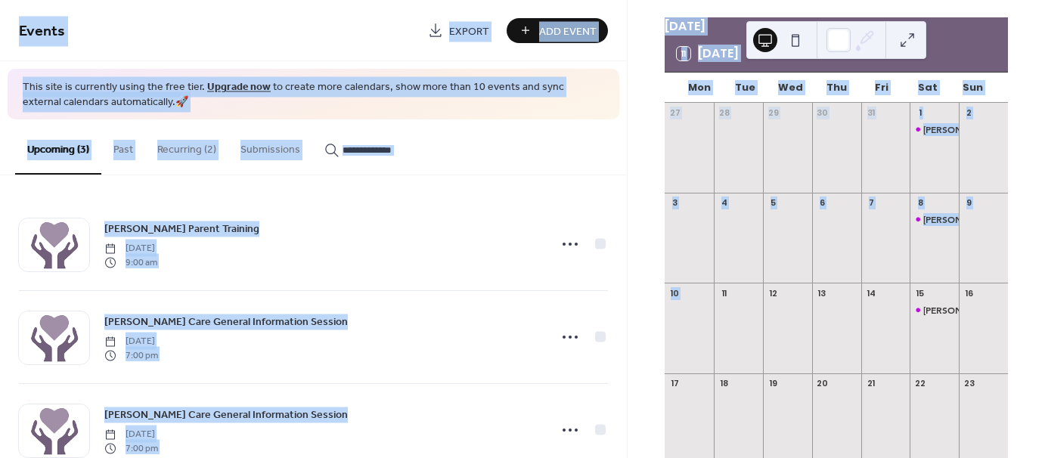
click at [582, 157] on div "Upcoming (3) Past Recurring (2) Submissions" at bounding box center [313, 147] width 627 height 56
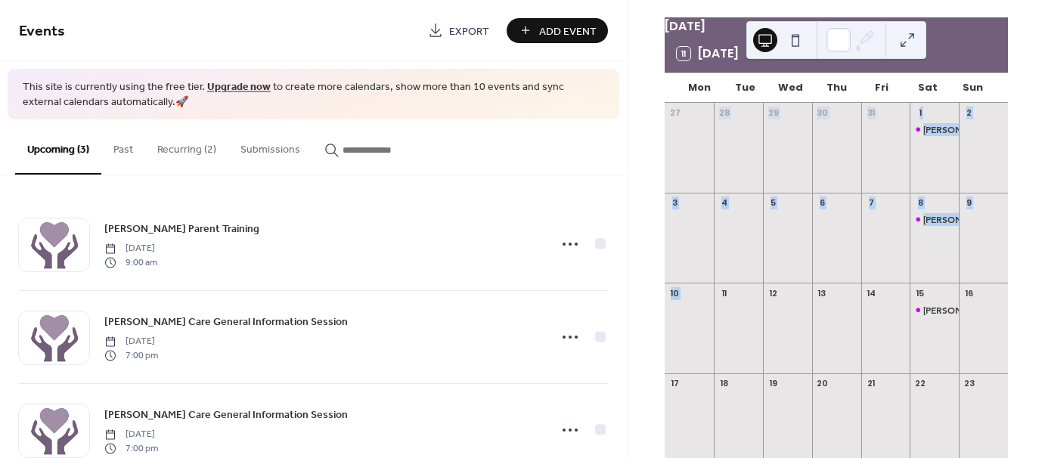
drag, startPoint x: 627, startPoint y: 185, endPoint x: 628, endPoint y: 314, distance: 129.3
click at [628, 314] on div "November 2025 11 Today Mon Tue Wed Thu Fri Sat Sun 27 28 29 30 31 1 Foster Pare…" at bounding box center [836, 229] width 417 height 458
